Goal: Task Accomplishment & Management: Understand process/instructions

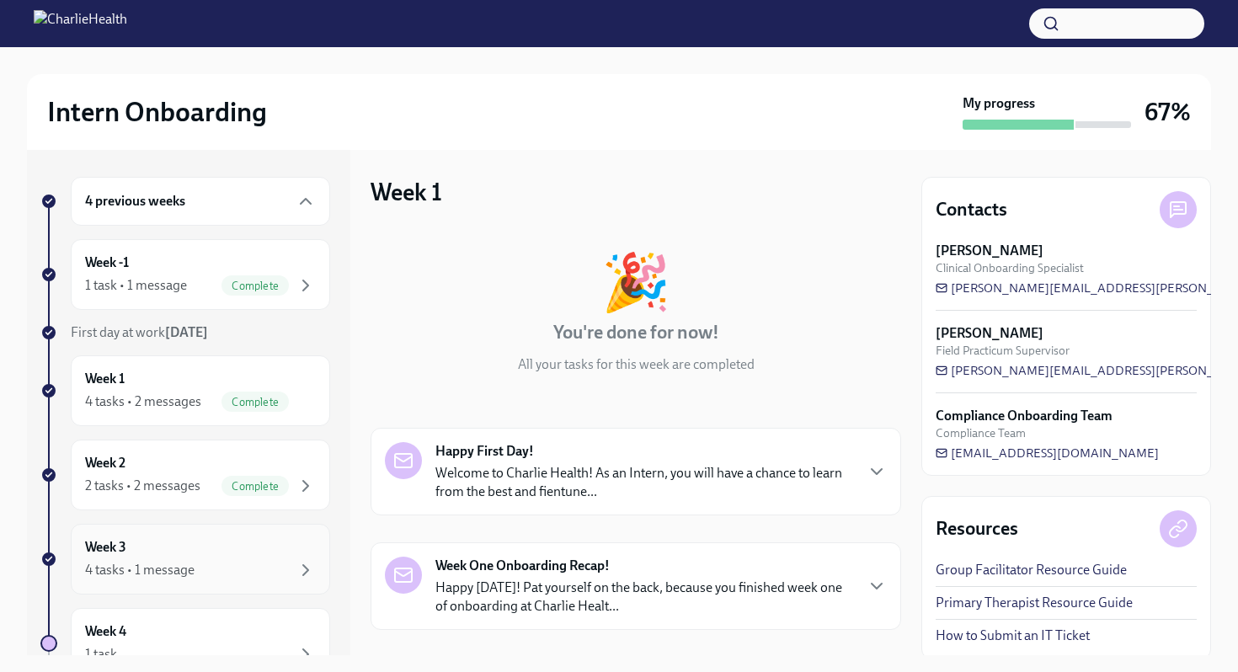
click at [258, 568] on div "4 tasks • 1 message" at bounding box center [200, 570] width 231 height 20
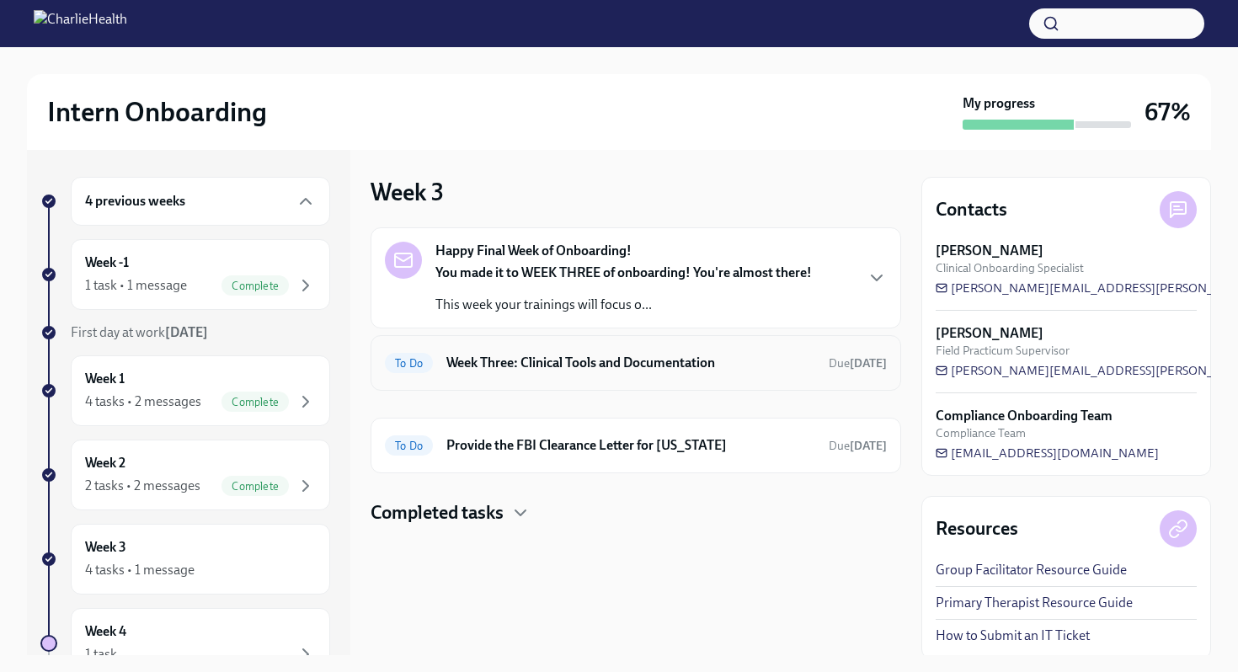
click at [699, 360] on h6 "Week Three: Clinical Tools and Documentation" at bounding box center [630, 363] width 369 height 19
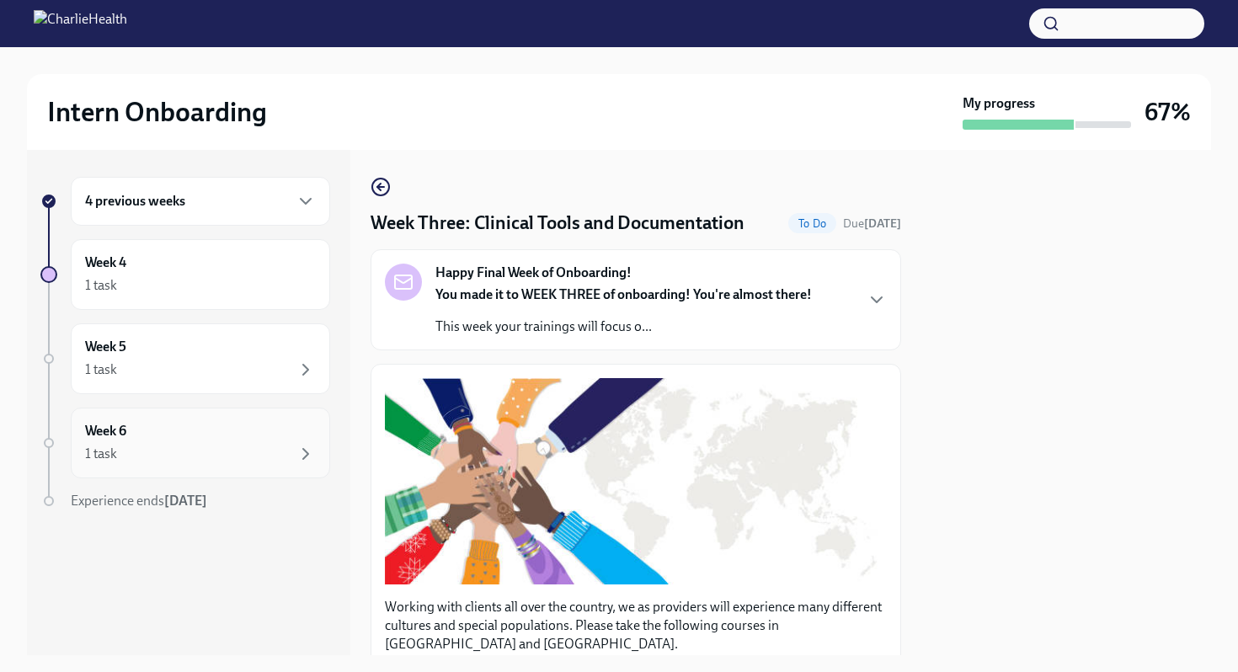
click at [265, 425] on div "Week 6 1 task" at bounding box center [200, 443] width 231 height 42
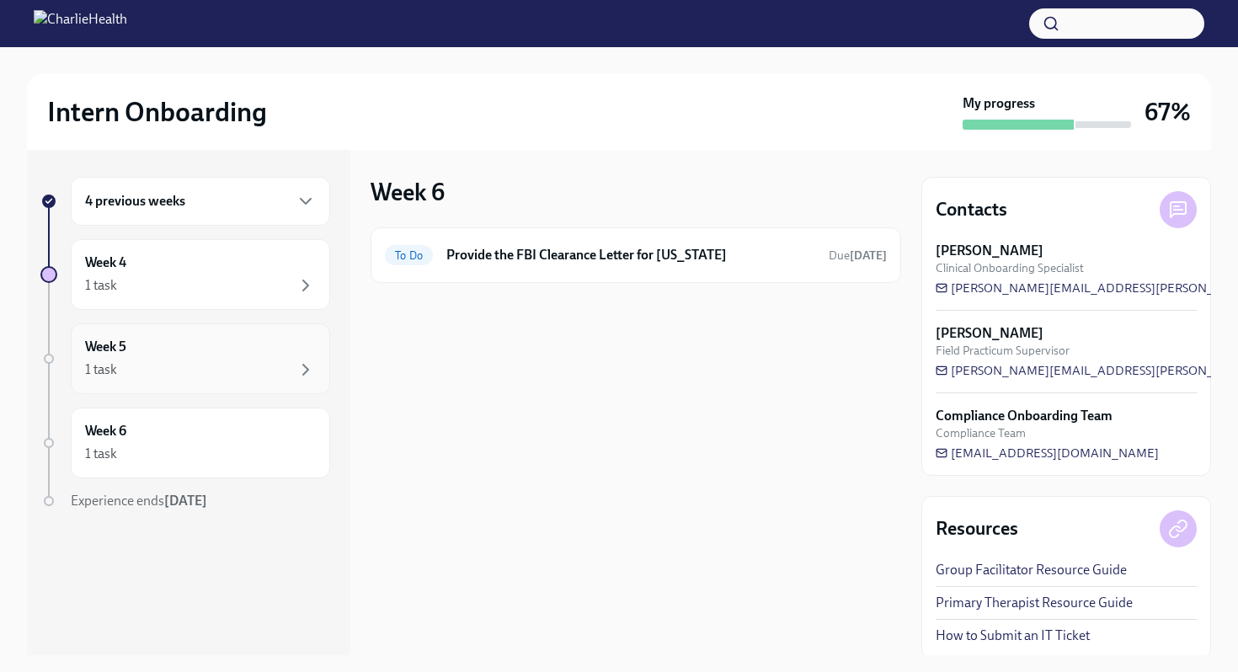
click at [258, 343] on div "Week 5 1 task" at bounding box center [200, 359] width 231 height 42
click at [259, 282] on div "1 task" at bounding box center [200, 285] width 231 height 20
click at [275, 211] on div "4 previous weeks" at bounding box center [200, 201] width 259 height 49
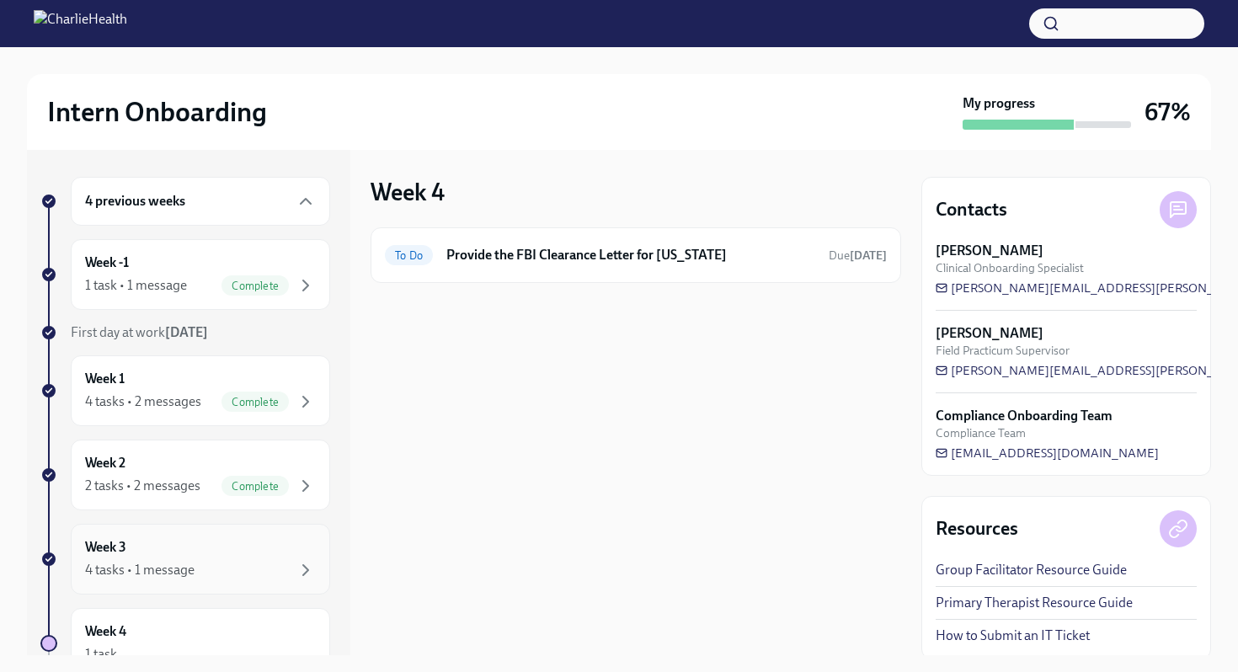
click at [280, 546] on div "Week 3 4 tasks • 1 message" at bounding box center [200, 559] width 231 height 42
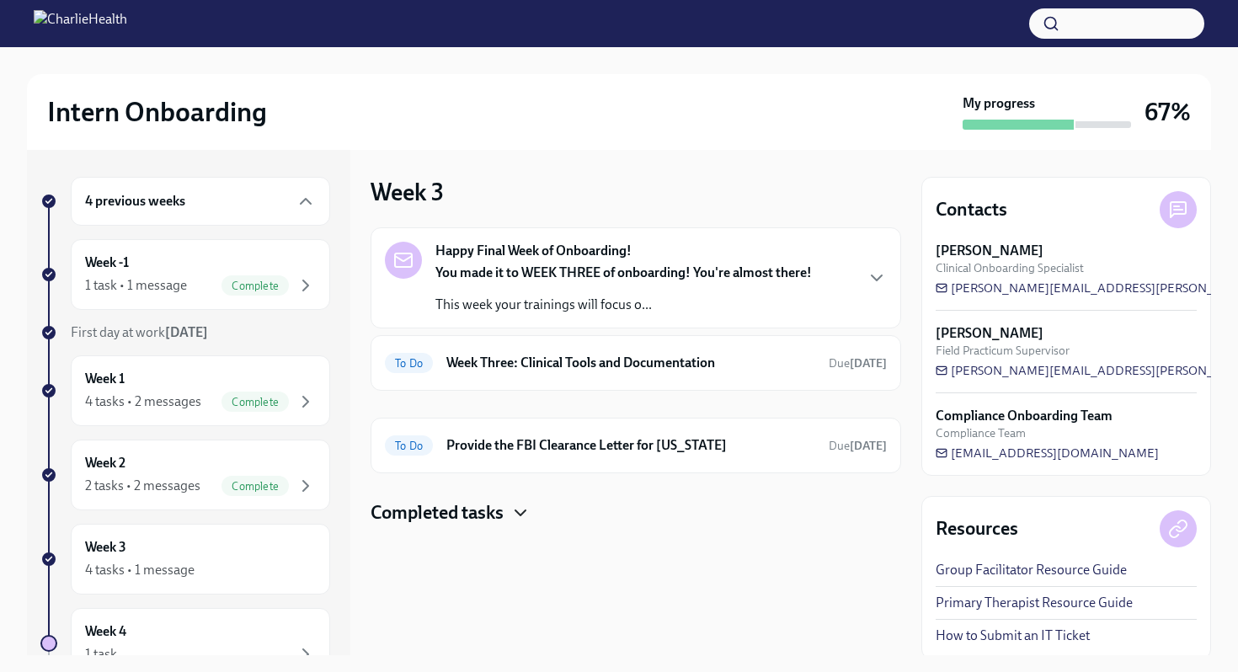
click at [528, 520] on icon "button" at bounding box center [520, 513] width 20 height 20
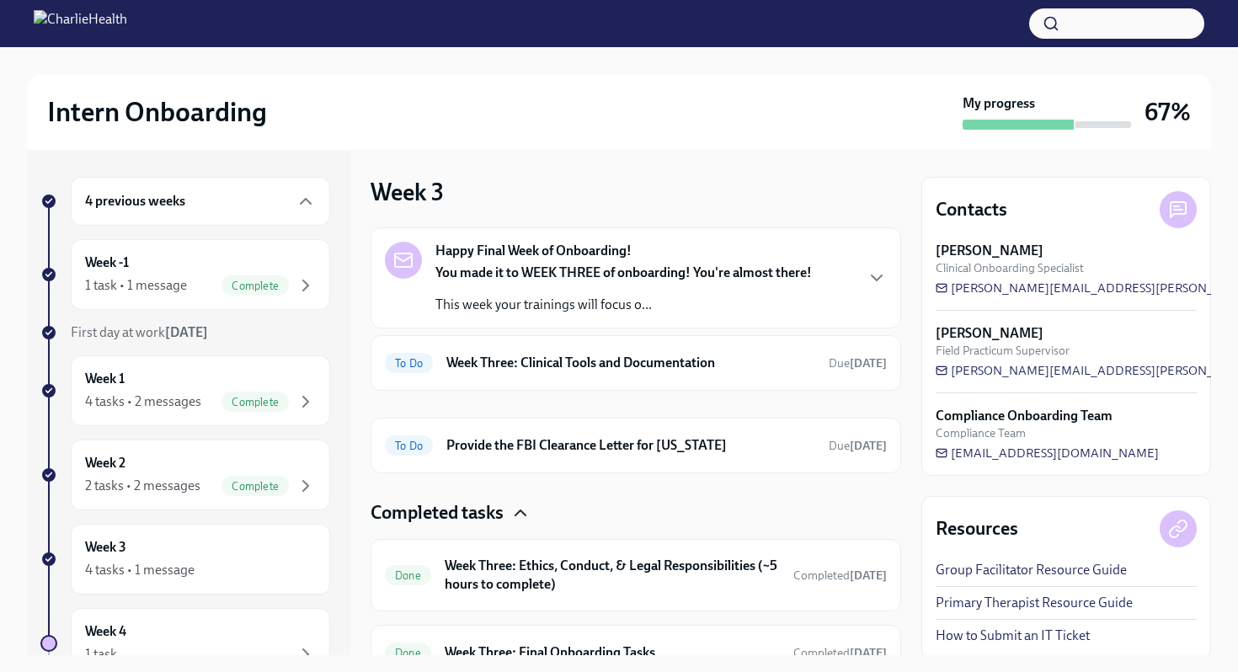
click at [1010, 224] on div "Intern Onboarding My progress 67% 4 previous weeks Week -1 1 task • 1 message C…" at bounding box center [619, 351] width 1238 height 608
click at [1010, 240] on div "Intern Onboarding My progress 67% 4 previous weeks Week -1 1 task • 1 message C…" at bounding box center [619, 351] width 1238 height 608
click at [911, 377] on div "4 previous weeks Week -1 1 task • 1 message Complete First day at work [DATE] W…" at bounding box center [619, 402] width 1184 height 505
click at [349, 446] on div "4 previous weeks Week -1 1 task • 1 message Complete First day at work [DATE] W…" at bounding box center [188, 402] width 323 height 505
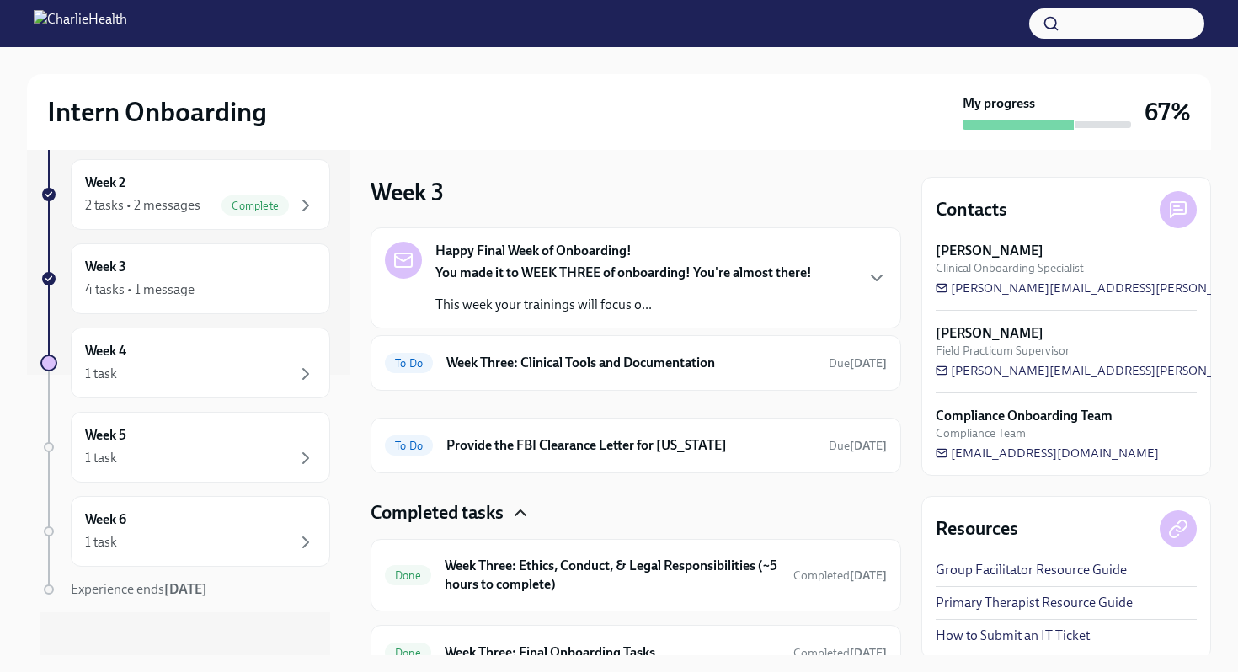
scroll to position [291, 0]
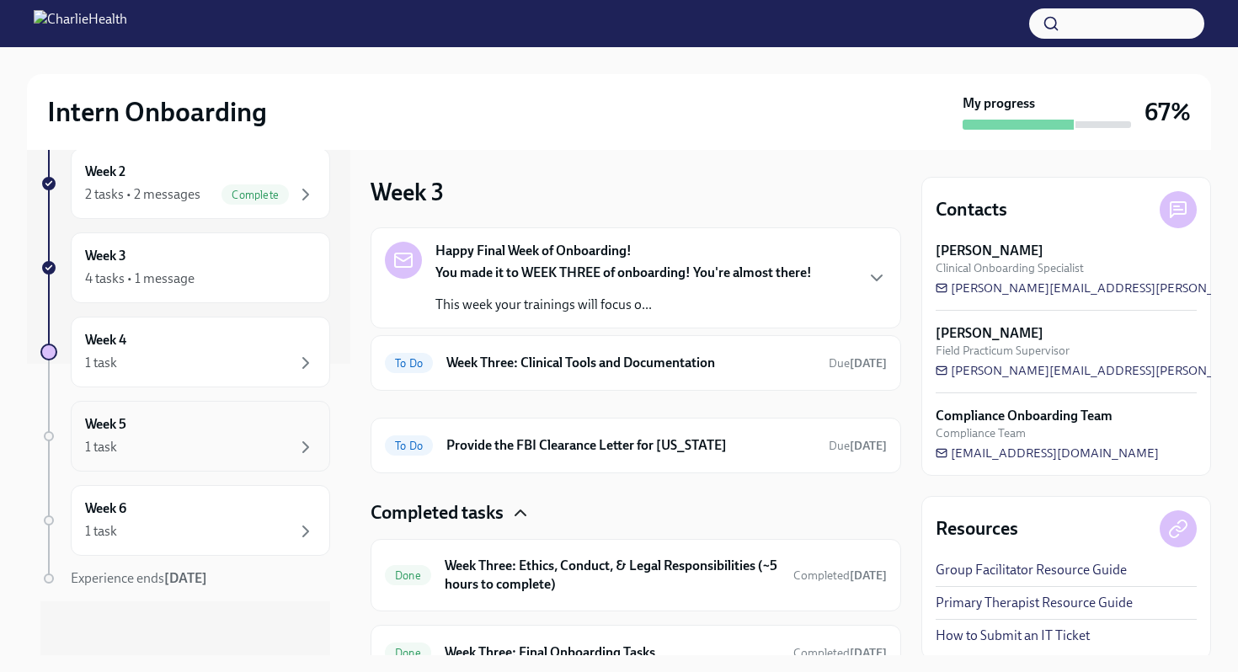
click at [227, 424] on div "Week 5 1 task" at bounding box center [200, 436] width 231 height 42
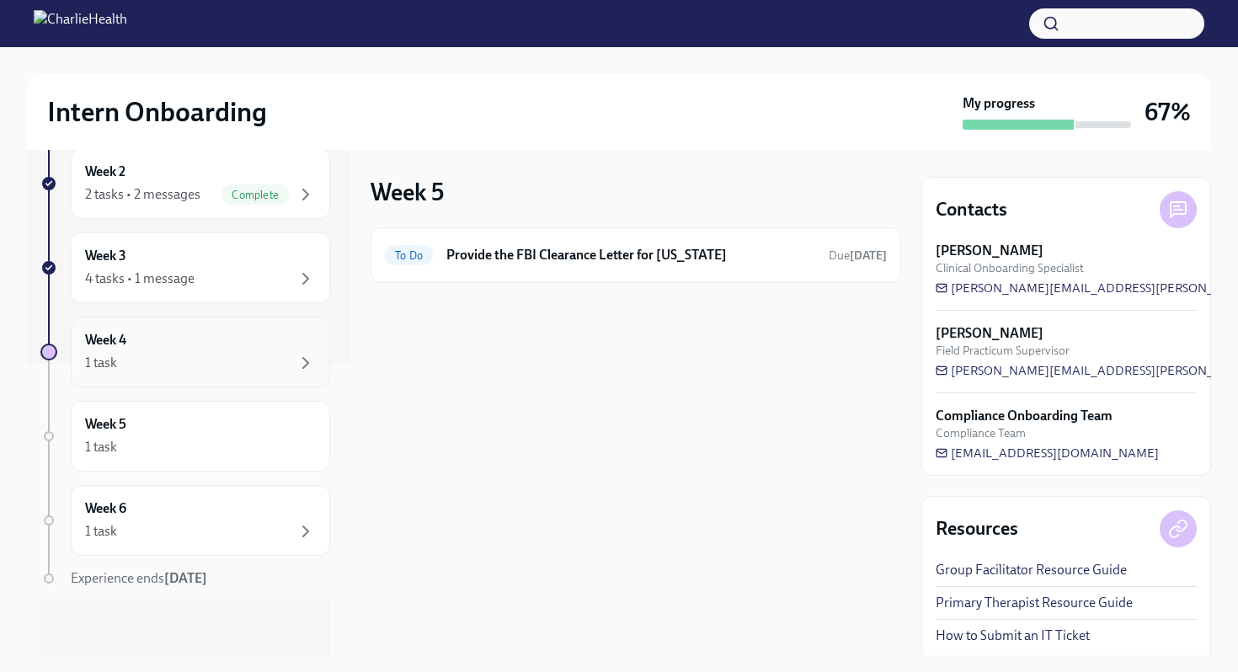
click at [227, 365] on div "1 task" at bounding box center [200, 363] width 231 height 20
